Goal: Transaction & Acquisition: Purchase product/service

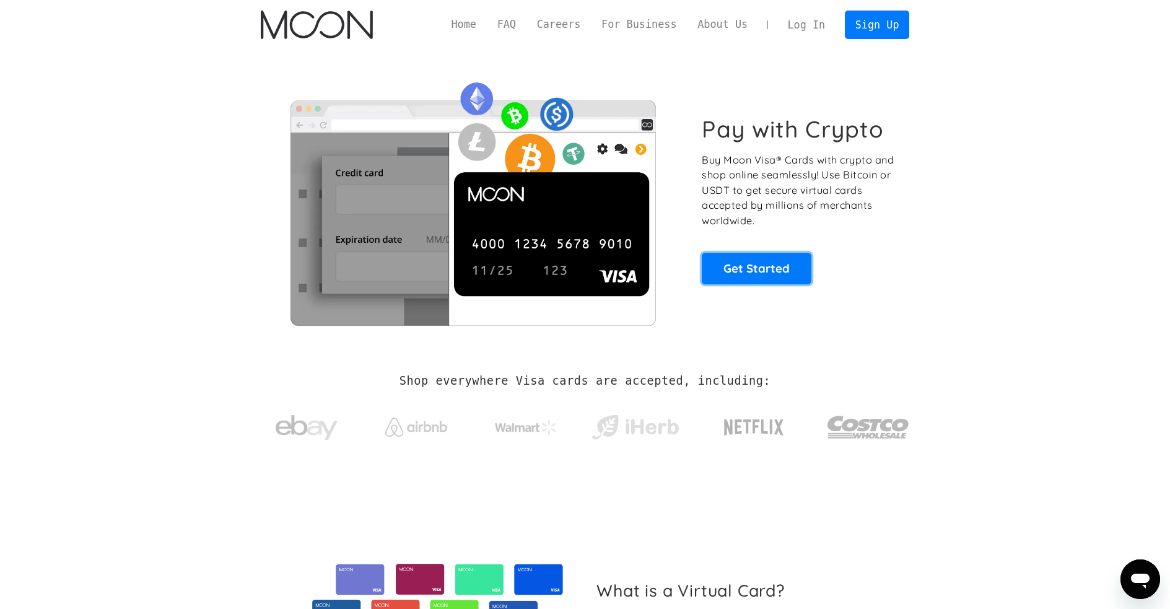
click at [743, 271] on link "Get Started" at bounding box center [756, 268] width 110 height 31
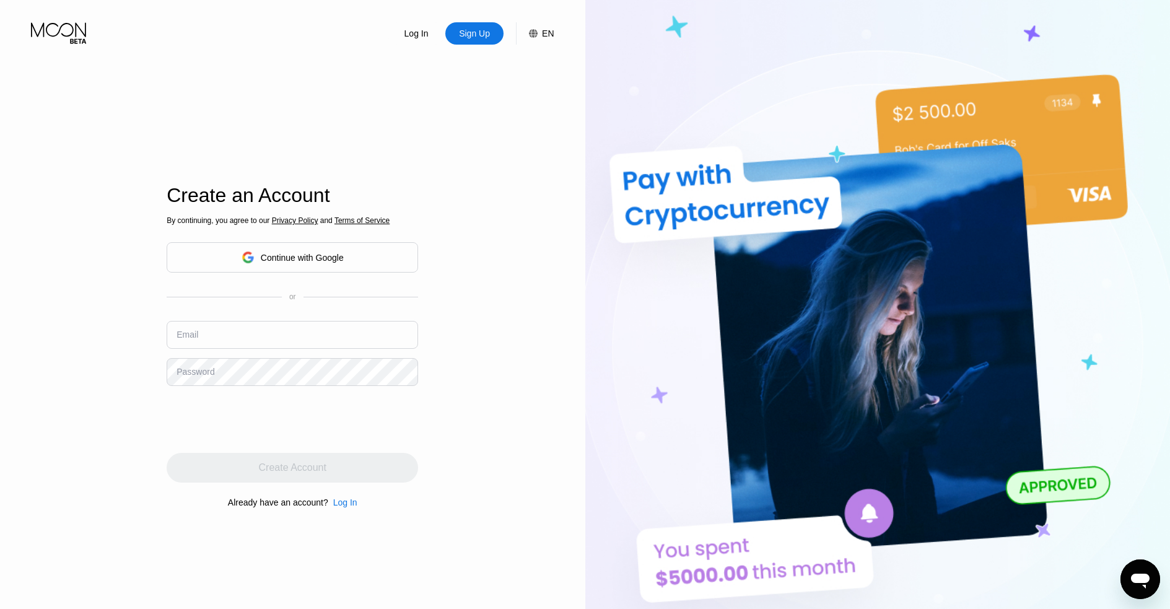
click at [746, 120] on img at bounding box center [877, 334] width 585 height 669
click at [266, 253] on div "Continue with Google" at bounding box center [302, 258] width 83 height 10
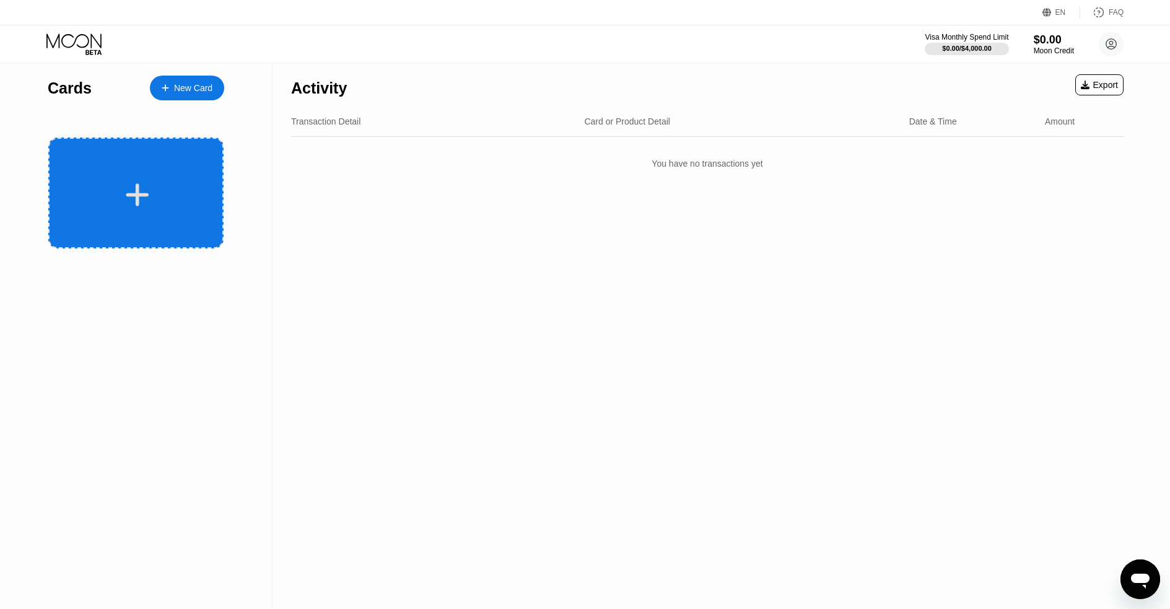
click at [141, 208] on icon at bounding box center [137, 195] width 24 height 28
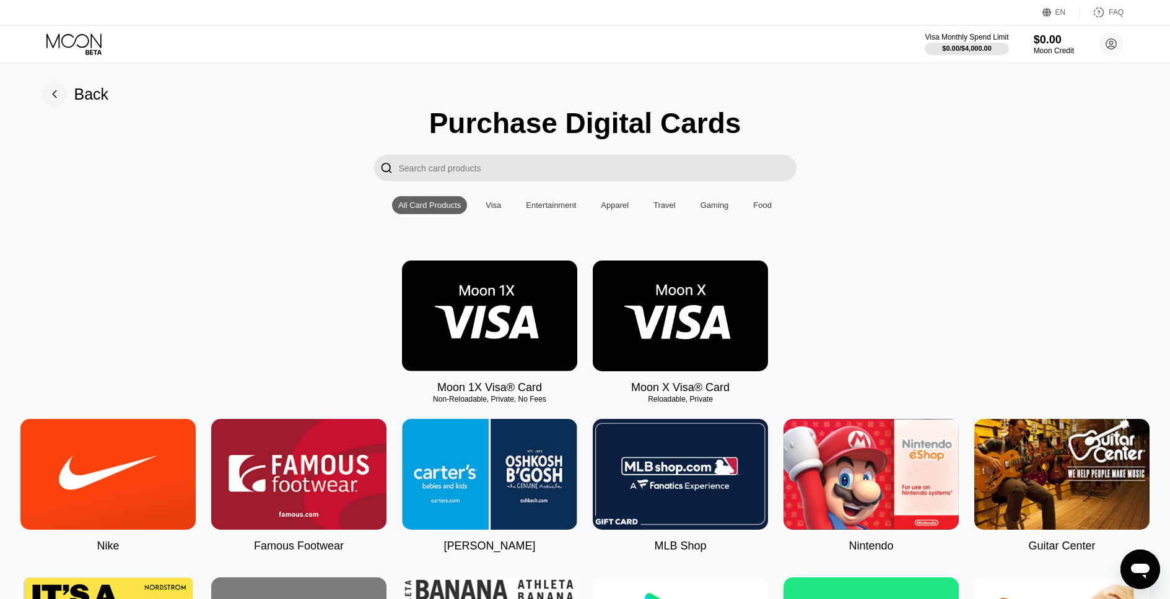
click at [56, 95] on rect at bounding box center [54, 94] width 25 height 25
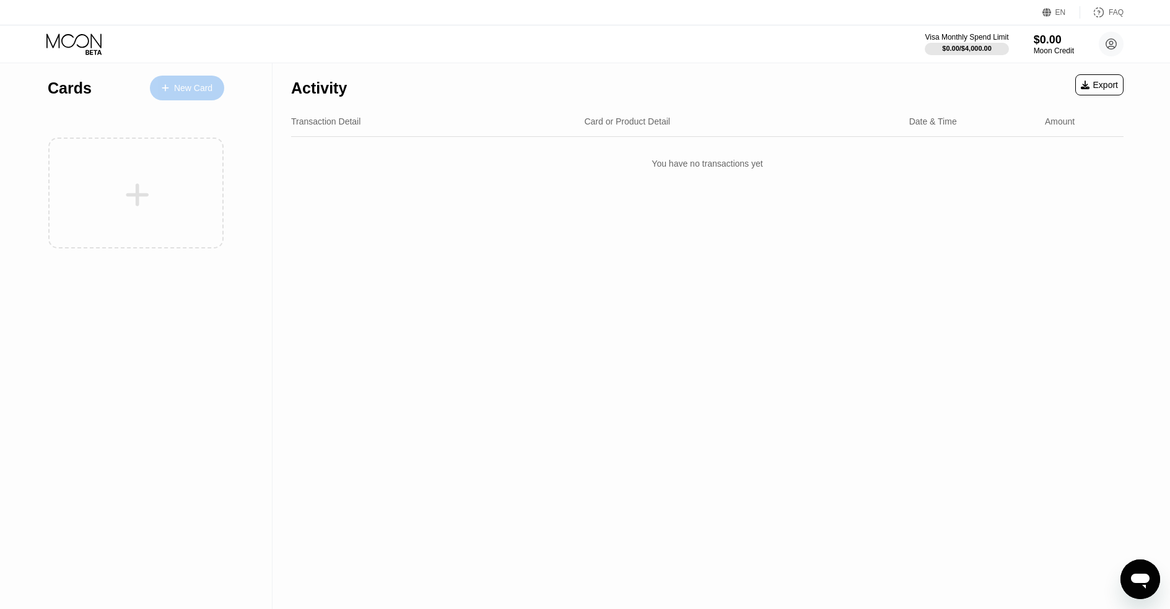
click at [180, 85] on div "New Card" at bounding box center [193, 88] width 38 height 11
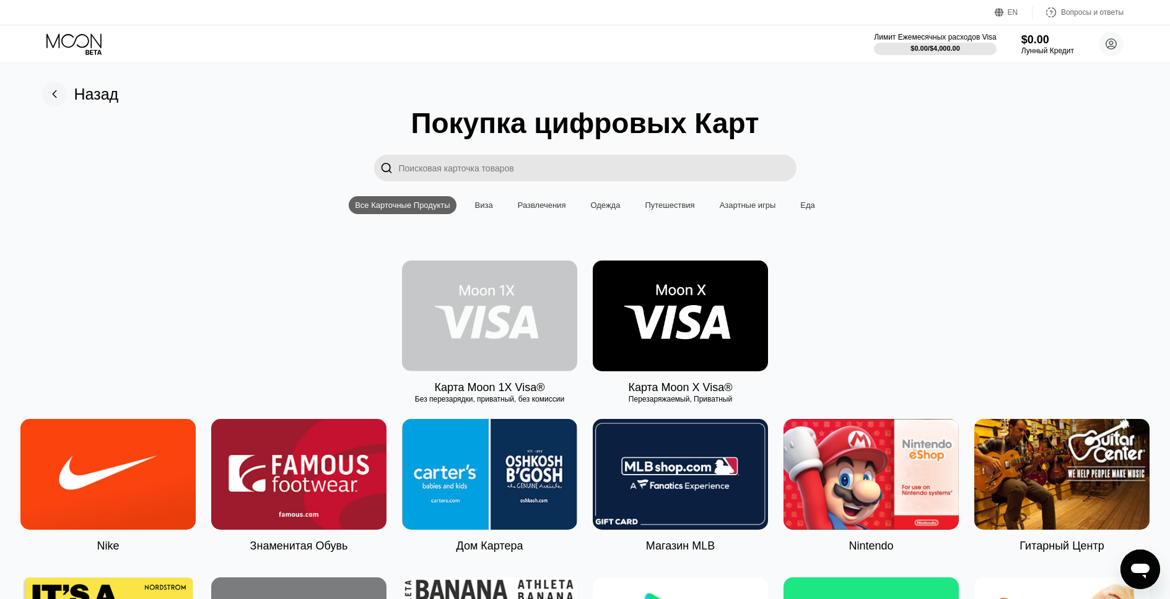
click at [536, 331] on img at bounding box center [489, 316] width 175 height 111
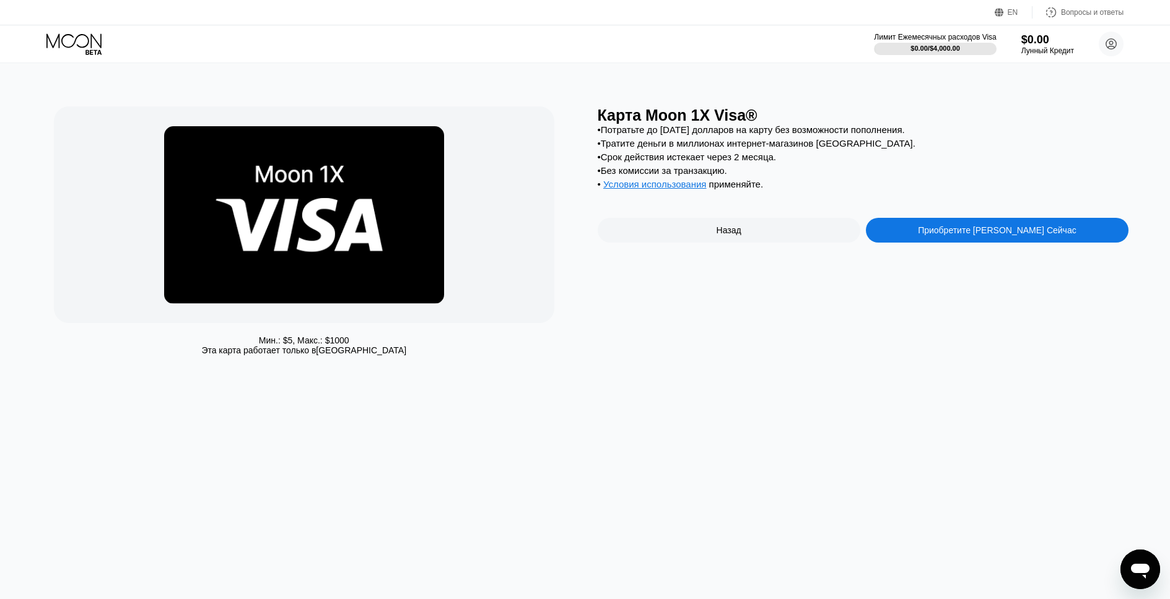
click at [979, 243] on div "Приобретите Карту Прямо Сейчас" at bounding box center [997, 230] width 263 height 25
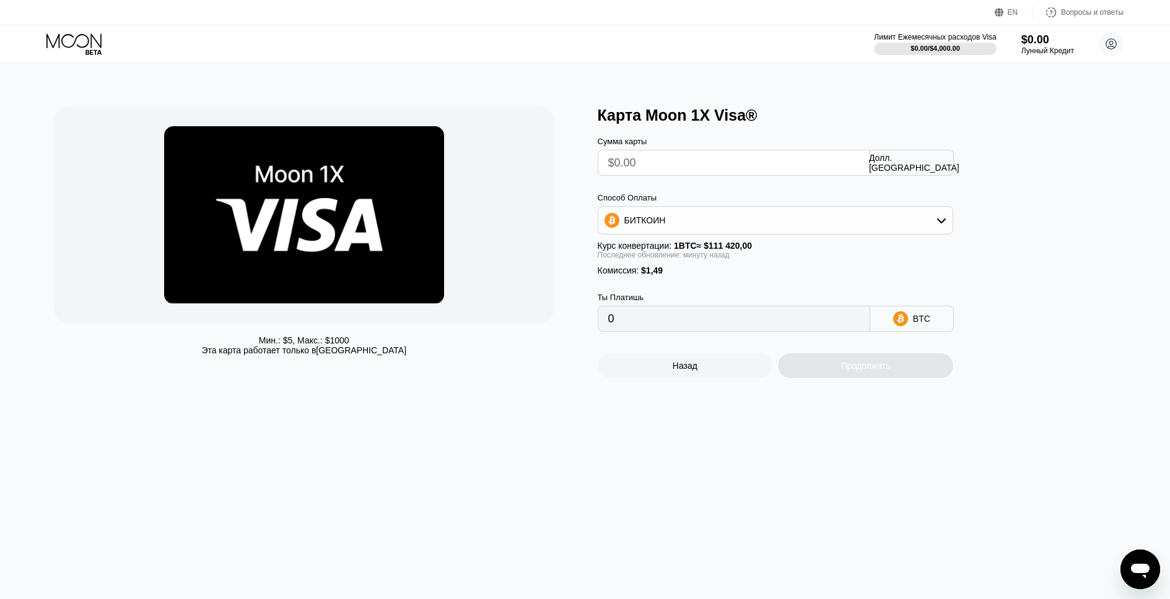
click at [692, 378] on div "Назад" at bounding box center [684, 366] width 175 height 25
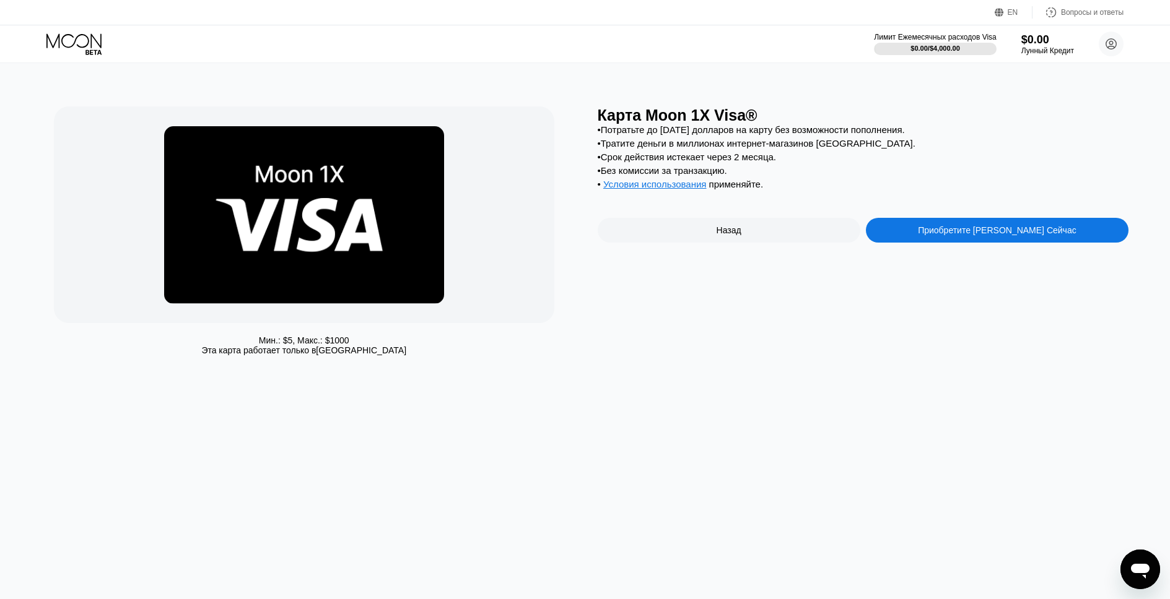
click at [740, 235] on ya-tr-span "Назад" at bounding box center [728, 230] width 25 height 10
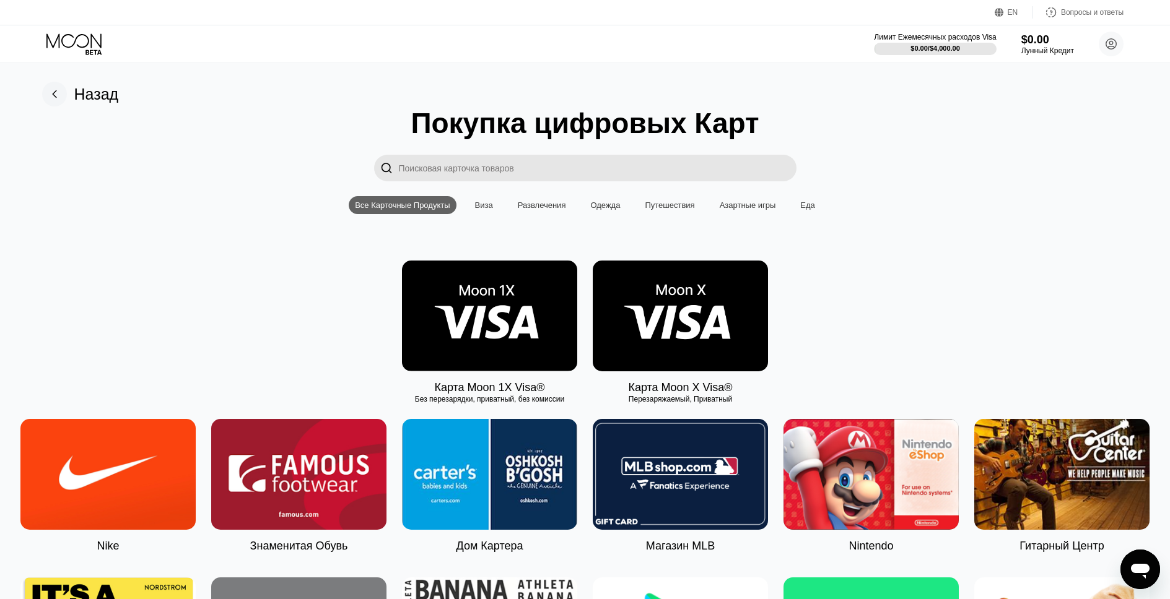
click at [684, 317] on img at bounding box center [680, 316] width 175 height 111
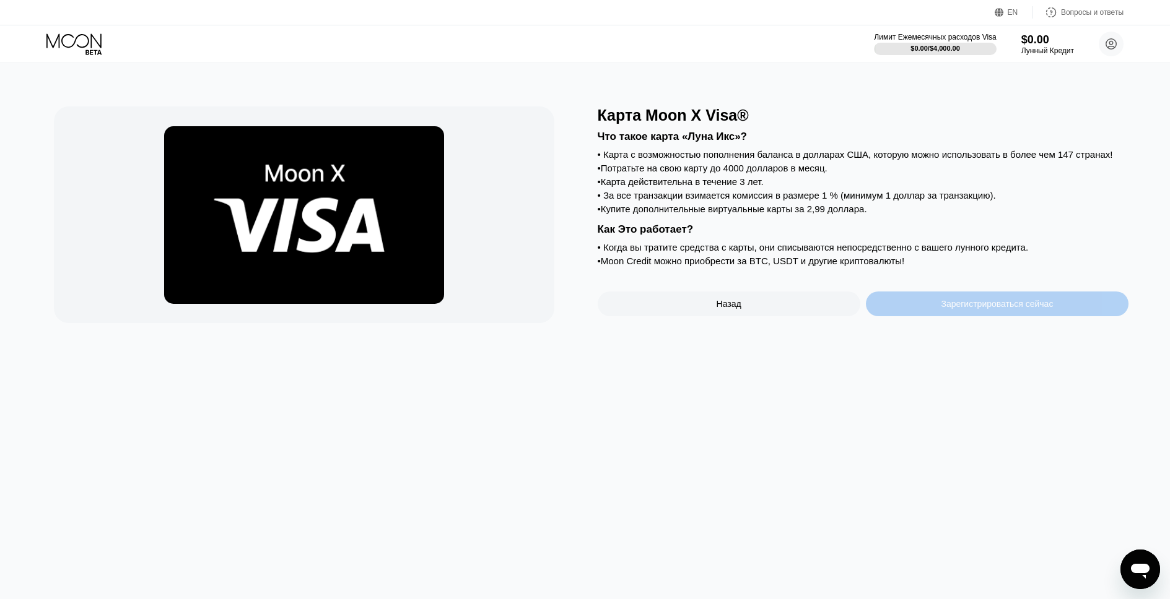
click at [943, 309] on ya-tr-span "Зарегистрироваться сейчас" at bounding box center [996, 304] width 112 height 10
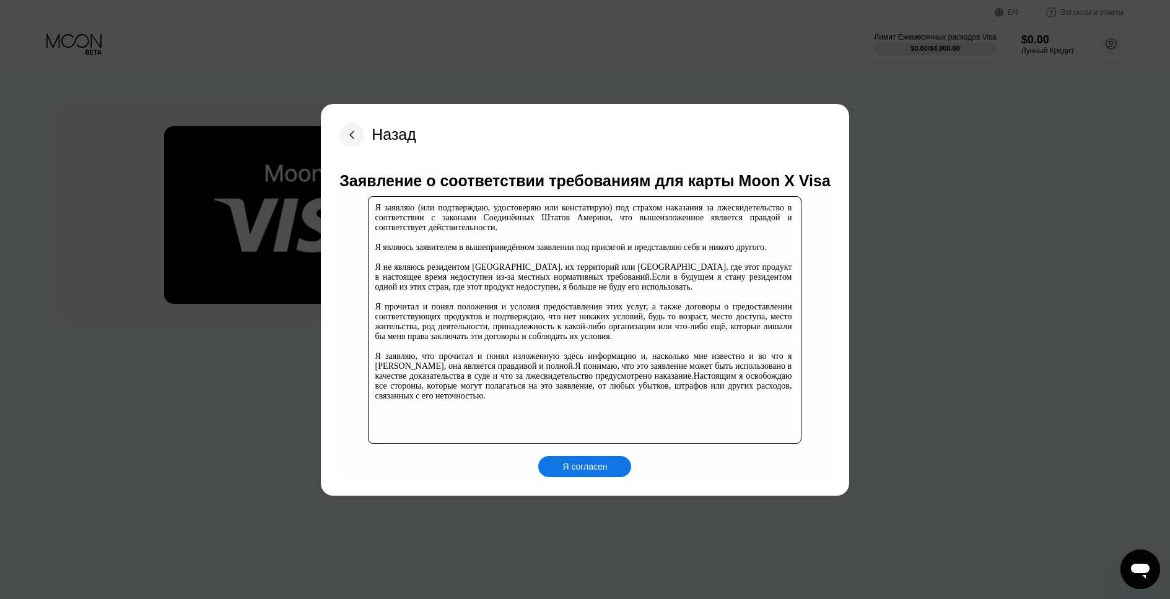
click at [584, 466] on ya-tr-span "Я согласен" at bounding box center [584, 467] width 45 height 10
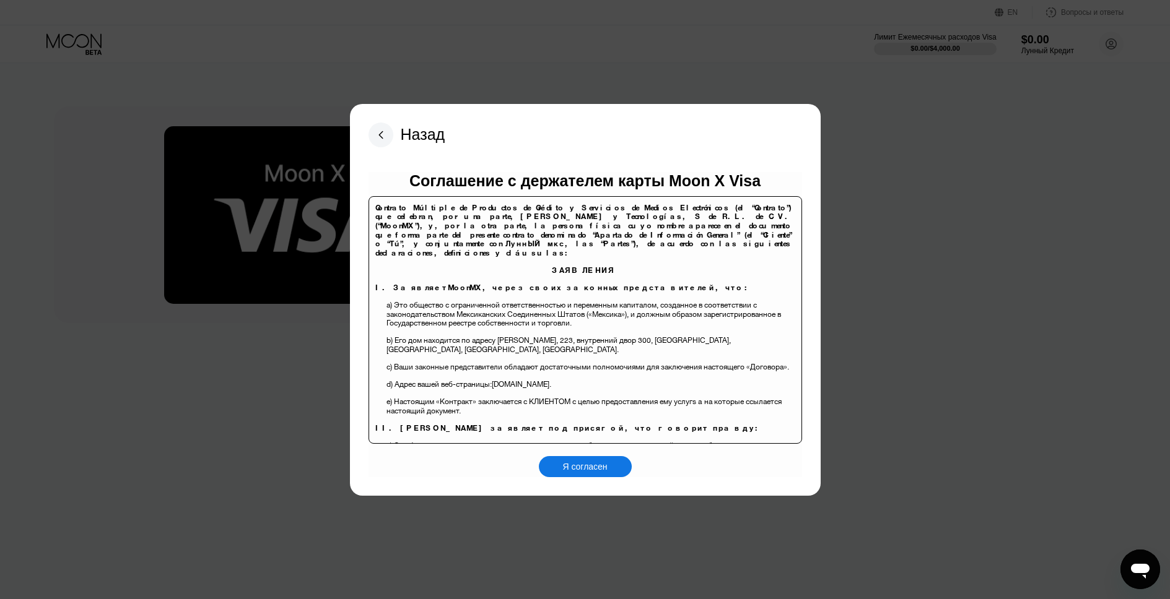
click at [588, 471] on ya-tr-span "Я согласен" at bounding box center [584, 467] width 45 height 10
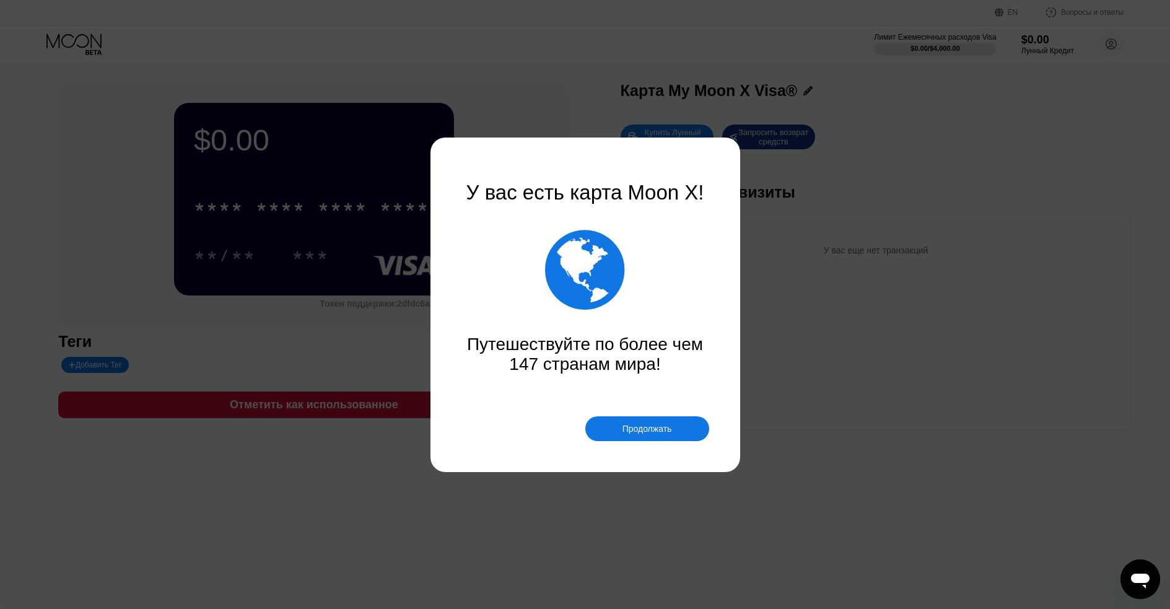
click at [661, 458] on div at bounding box center [589, 304] width 1179 height 609
click at [668, 423] on ya-tr-span "Продолжать" at bounding box center [647, 428] width 50 height 10
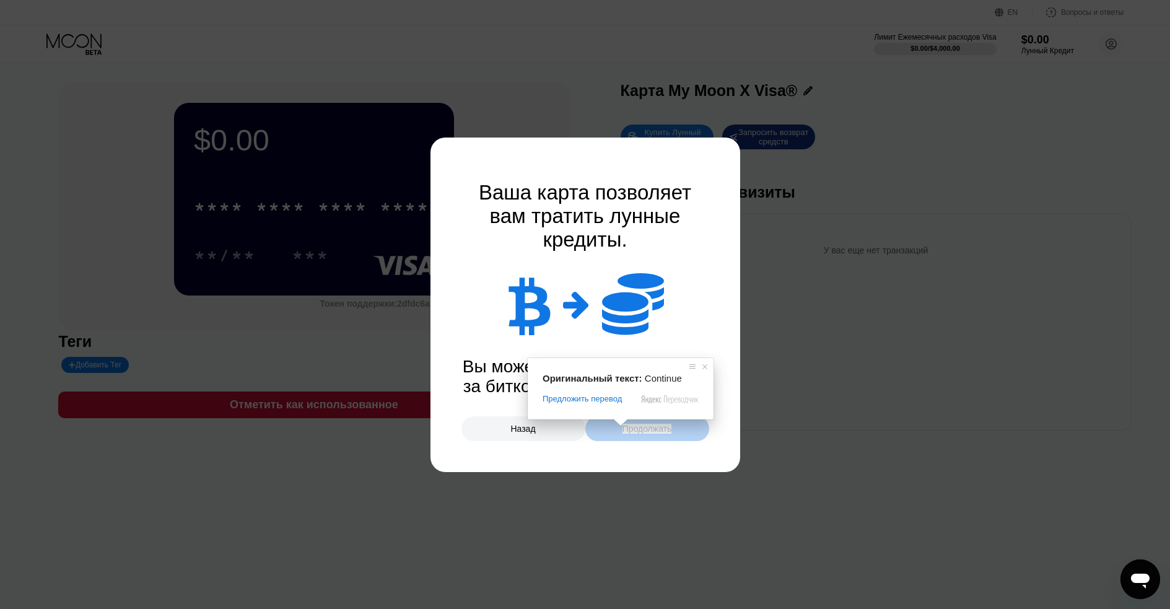
click at [648, 430] on ya-tr-span "Продолжать" at bounding box center [647, 428] width 50 height 10
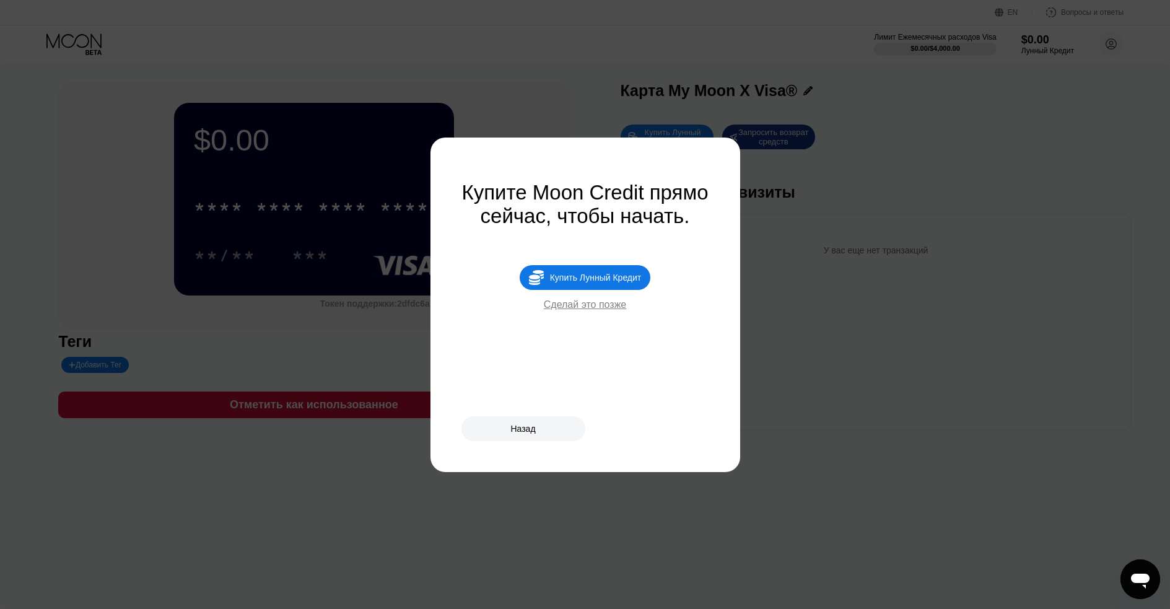
click at [601, 310] on ya-tr-span "Сделай это позже" at bounding box center [585, 304] width 83 height 11
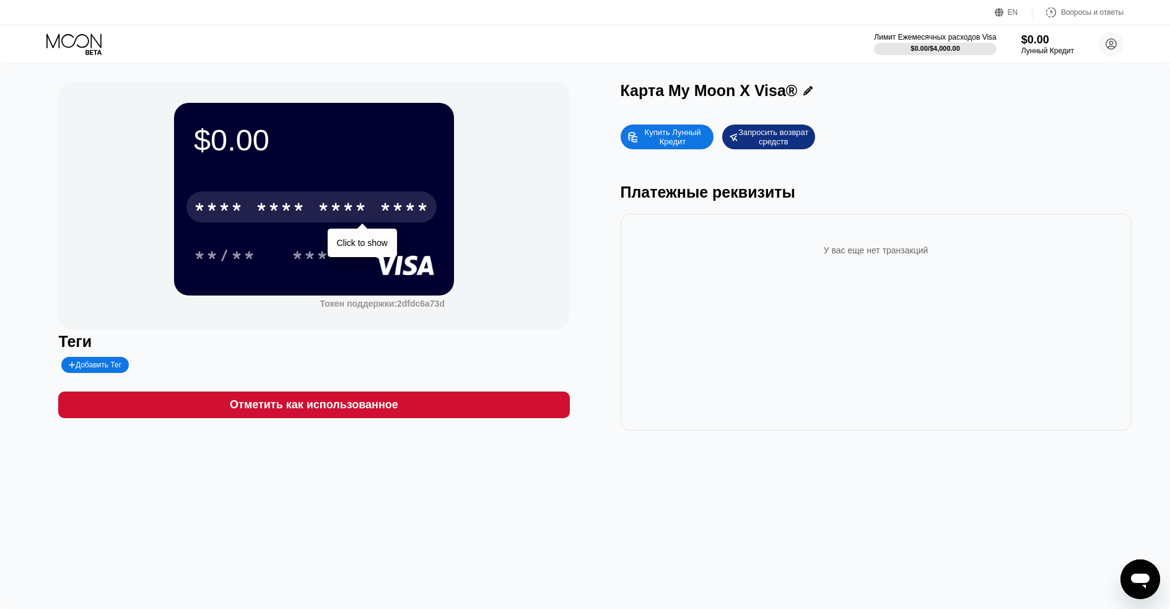
click at [314, 202] on div "* * * * * * * * * * * * ****" at bounding box center [311, 206] width 250 height 31
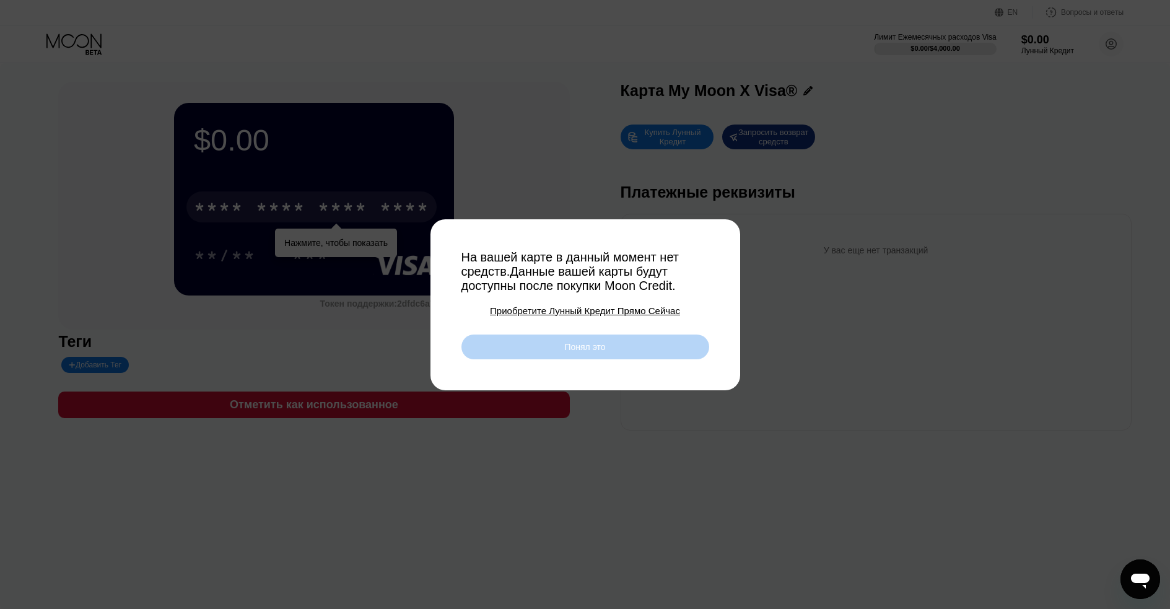
click at [595, 352] on ya-tr-span "Понял это" at bounding box center [584, 347] width 41 height 10
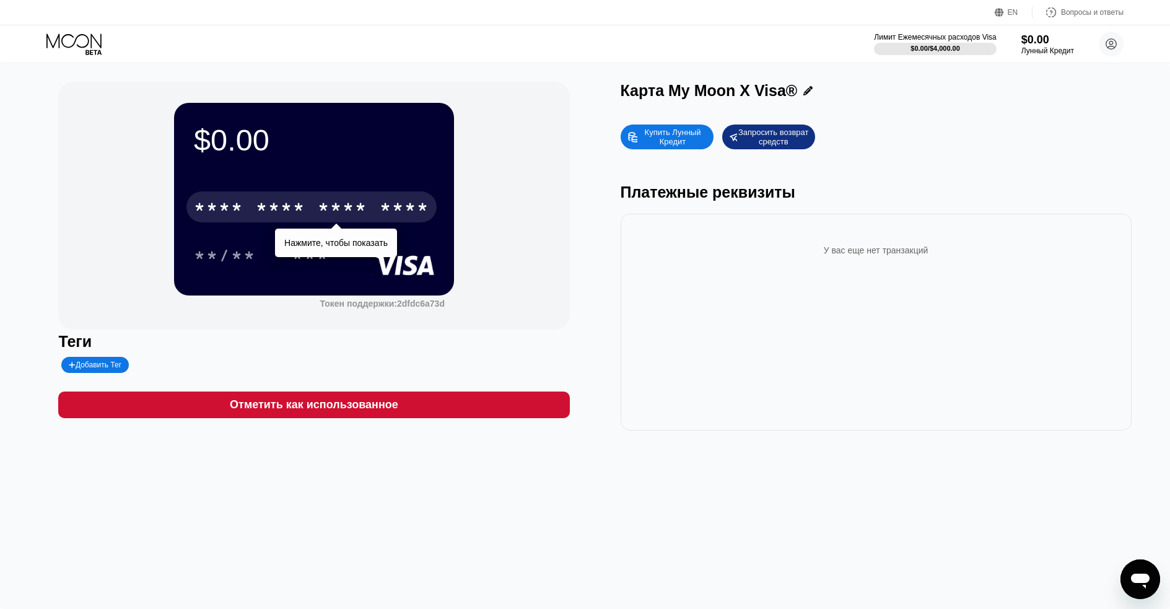
click at [343, 209] on div "* * * *" at bounding box center [343, 209] width 50 height 20
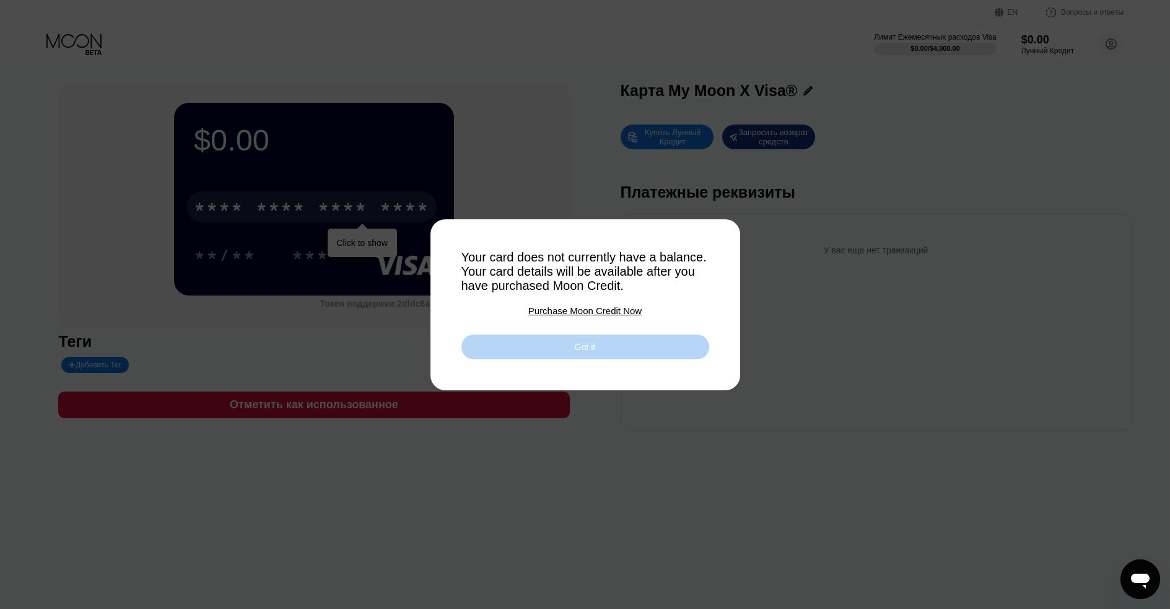
click at [613, 348] on div "Got it" at bounding box center [585, 346] width 248 height 25
